Goal: Navigation & Orientation: Find specific page/section

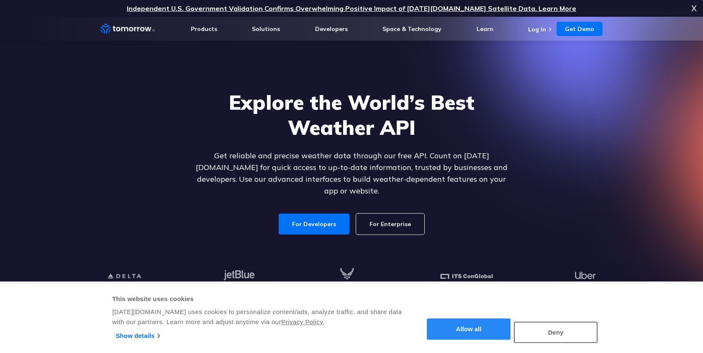
click at [481, 325] on button "Allow all" at bounding box center [469, 328] width 84 height 21
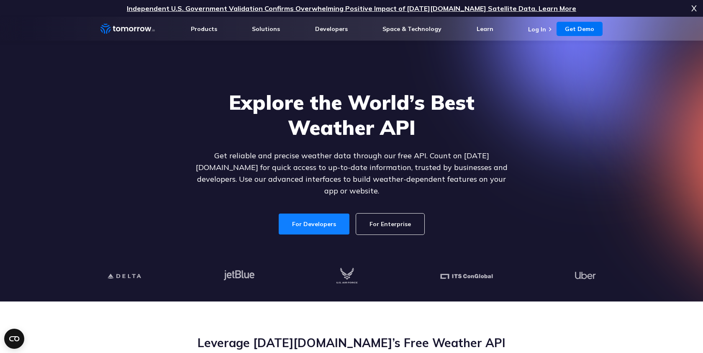
click at [313, 213] on link "For Developers" at bounding box center [314, 223] width 71 height 21
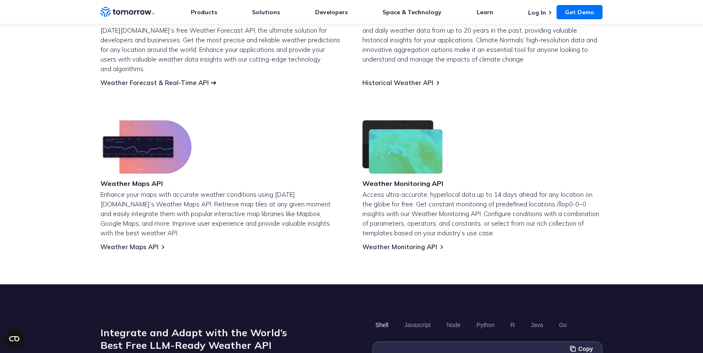
scroll to position [438, 0]
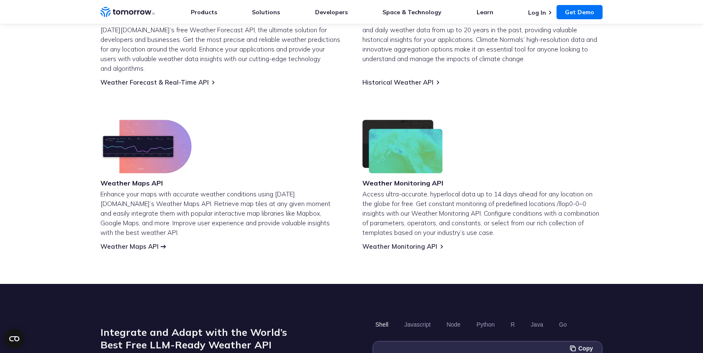
click at [140, 242] on link "Weather Maps API" at bounding box center [129, 246] width 58 height 8
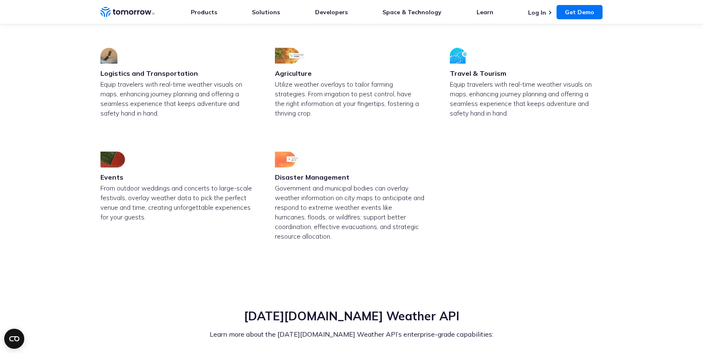
scroll to position [2514, 0]
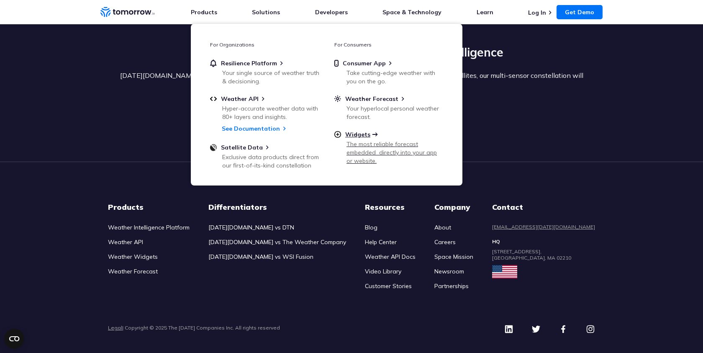
click at [366, 135] on span "Widgets" at bounding box center [357, 135] width 25 height 8
